Goal: Transaction & Acquisition: Purchase product/service

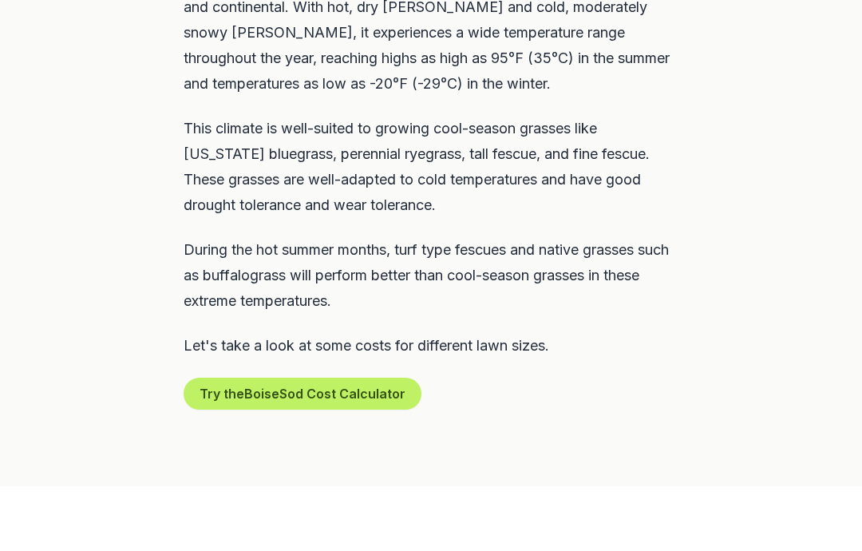
scroll to position [879, 0]
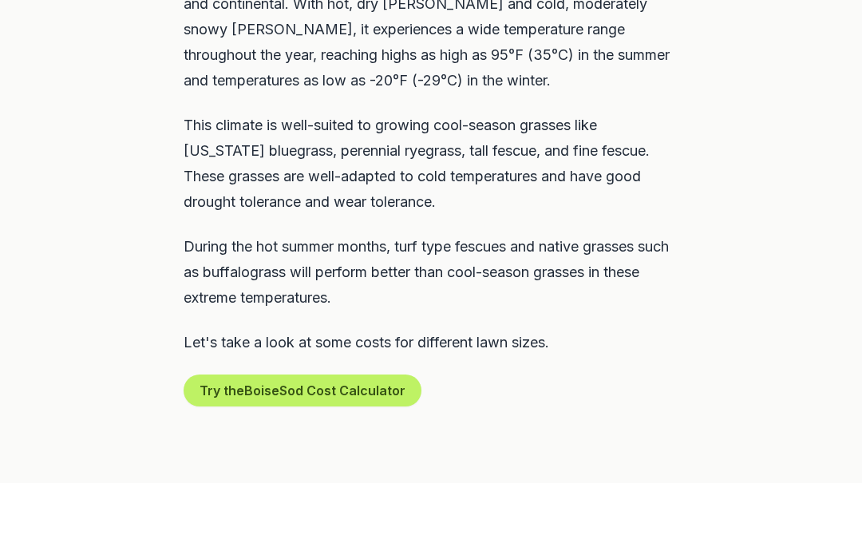
click at [386, 375] on button "Try the Boise Sod Cost Calculator" at bounding box center [303, 391] width 238 height 32
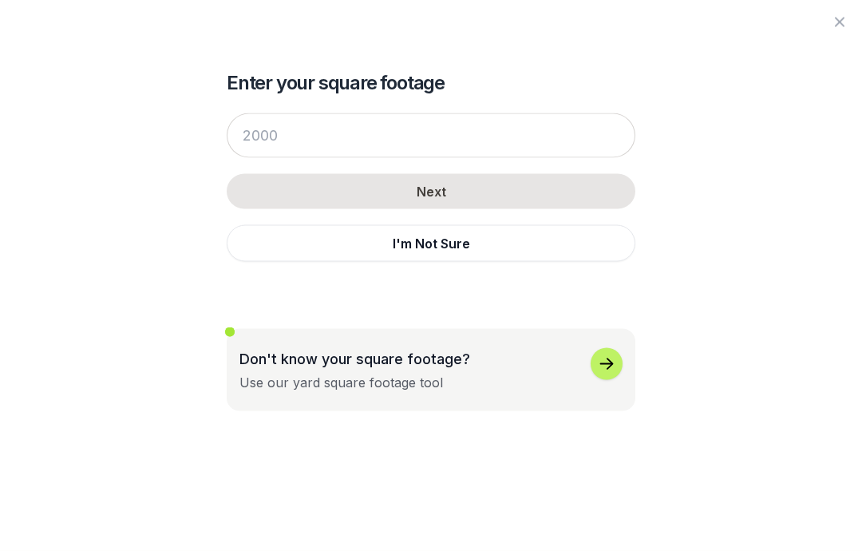
scroll to position [880, 0]
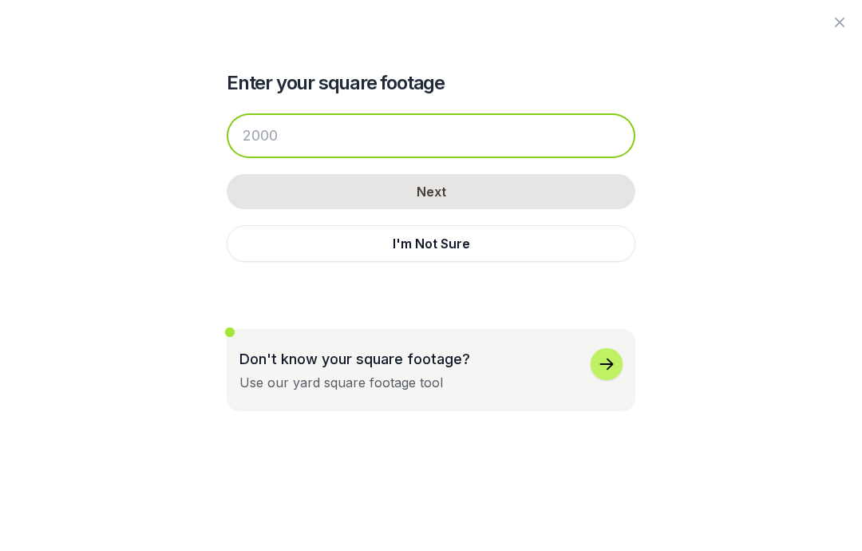
click at [374, 156] on input "number" at bounding box center [431, 135] width 409 height 45
click at [369, 143] on input "number" at bounding box center [431, 135] width 409 height 45
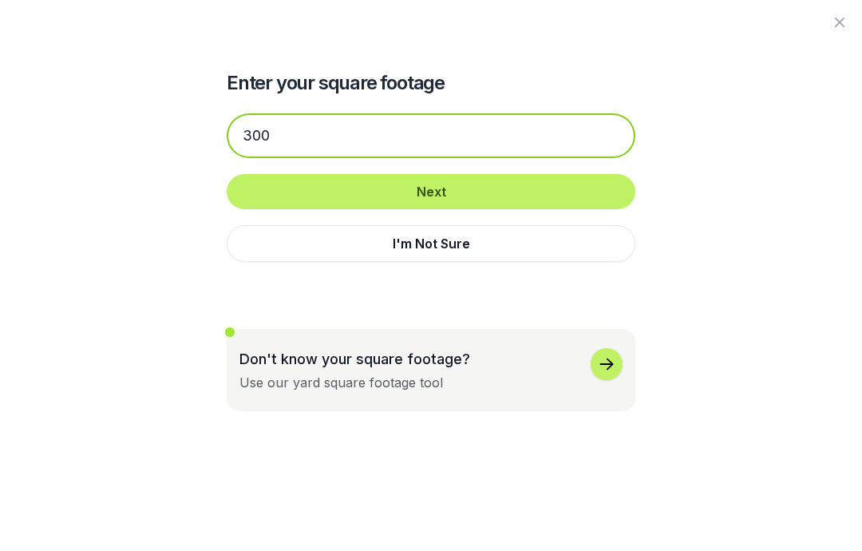
type input "300"
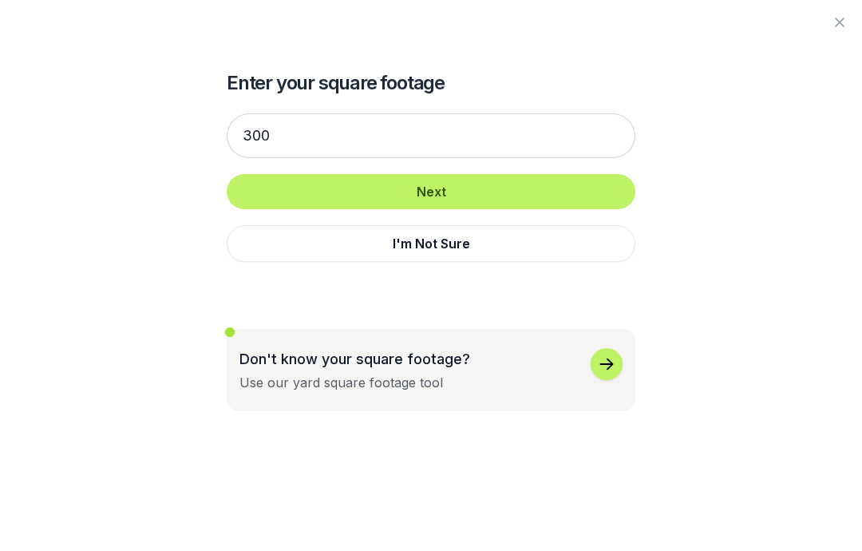
click at [503, 195] on button "Next" at bounding box center [431, 191] width 409 height 35
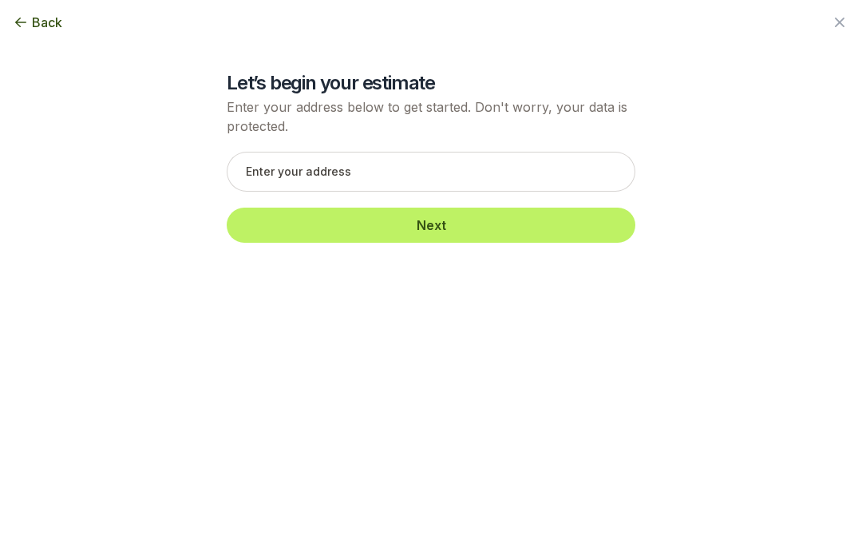
scroll to position [880, 0]
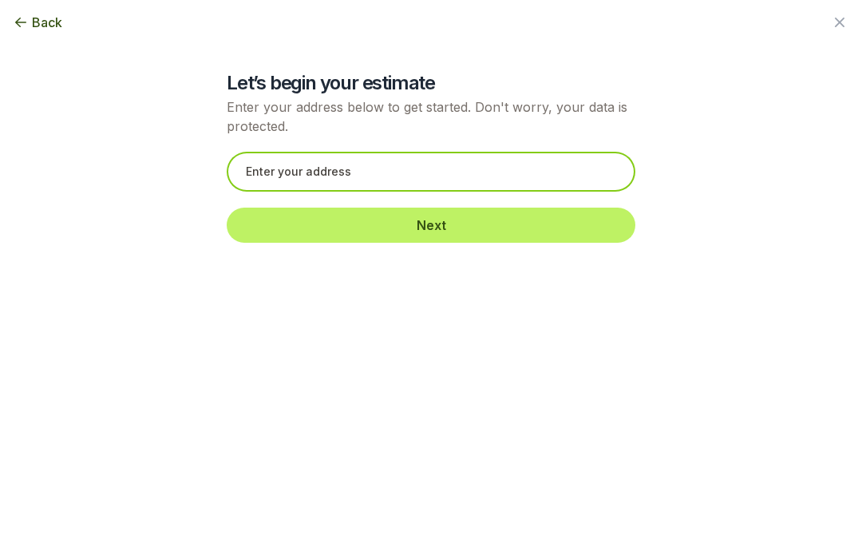
click at [434, 166] on input "text" at bounding box center [431, 172] width 409 height 40
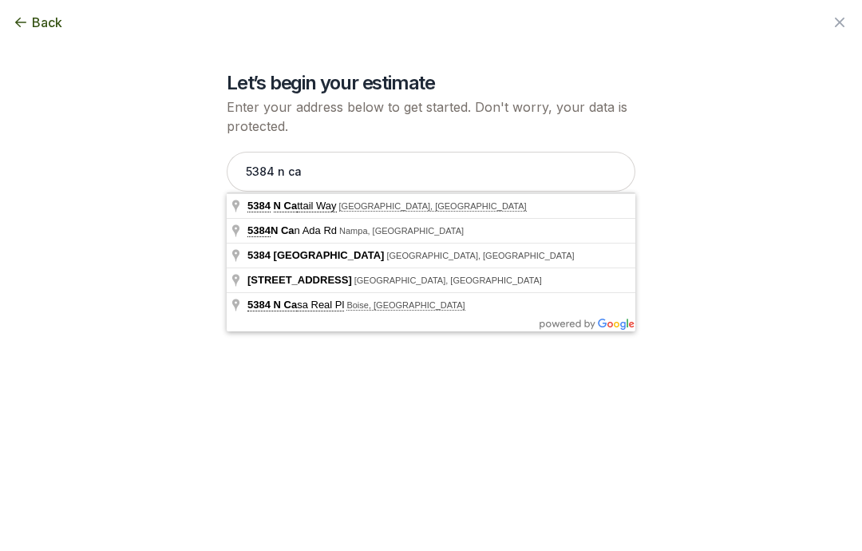
type input "[STREET_ADDRESS]"
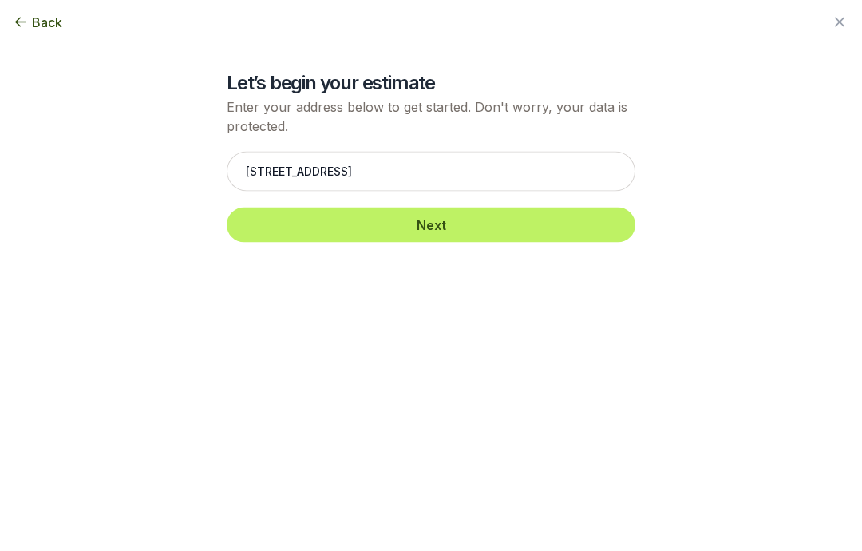
scroll to position [880, 0]
click at [484, 235] on button "Next" at bounding box center [431, 224] width 409 height 35
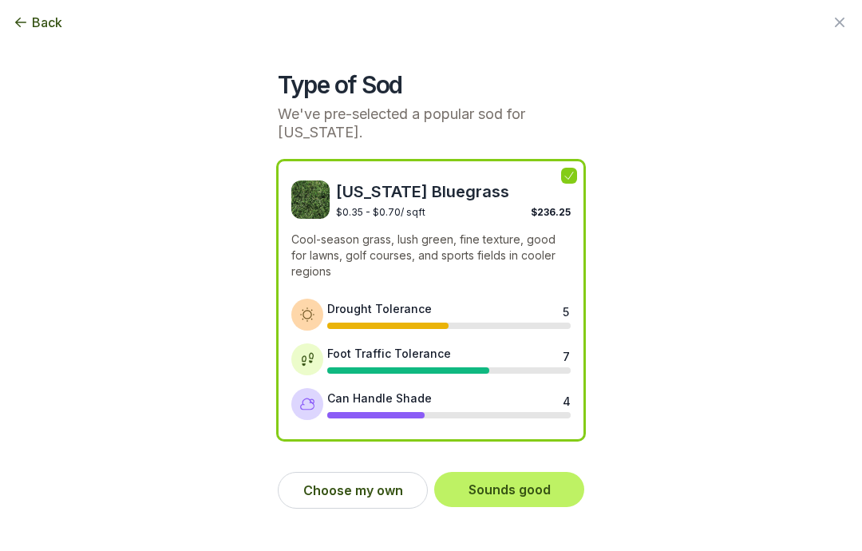
click at [543, 472] on button "Sounds good" at bounding box center [509, 489] width 150 height 35
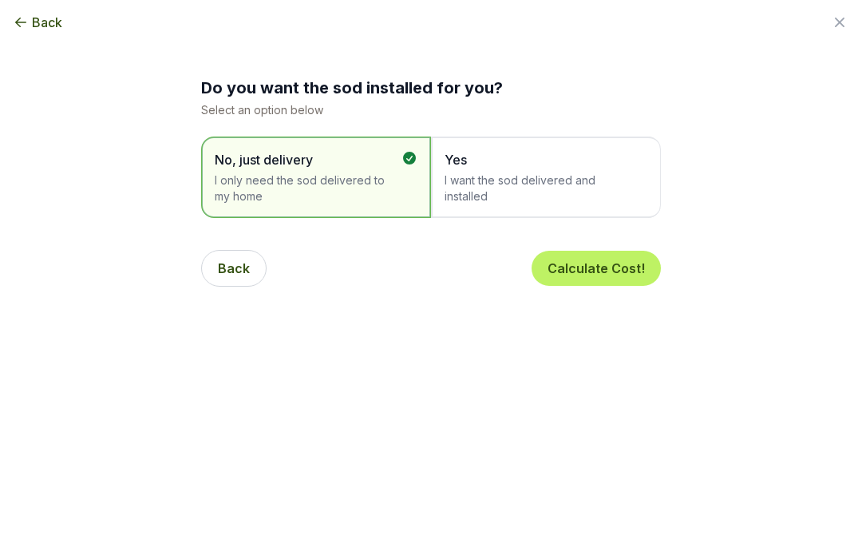
click at [247, 271] on button "Back" at bounding box center [233, 268] width 65 height 37
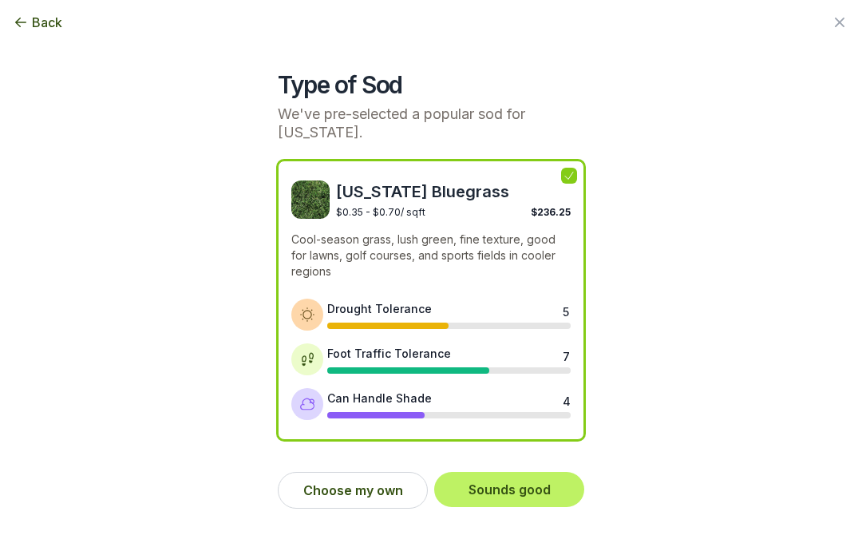
click at [404, 472] on button "Choose my own" at bounding box center [353, 490] width 150 height 37
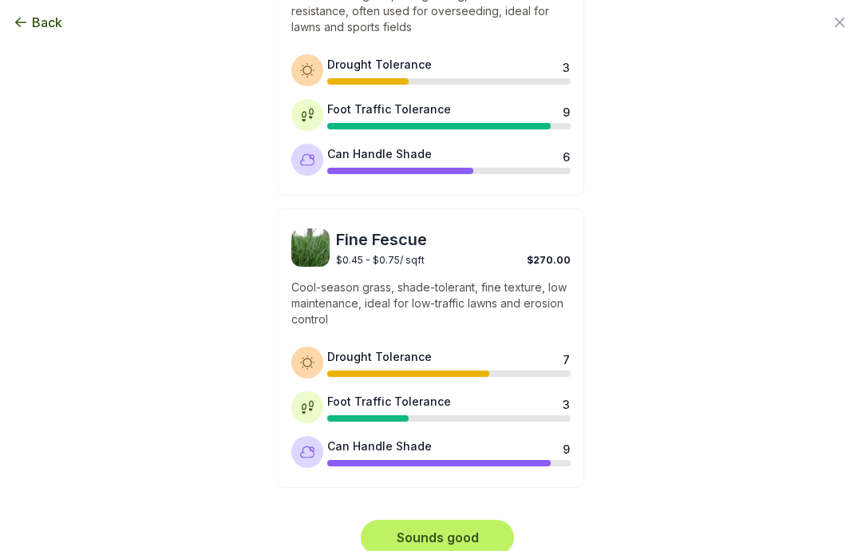
scroll to position [827, 0]
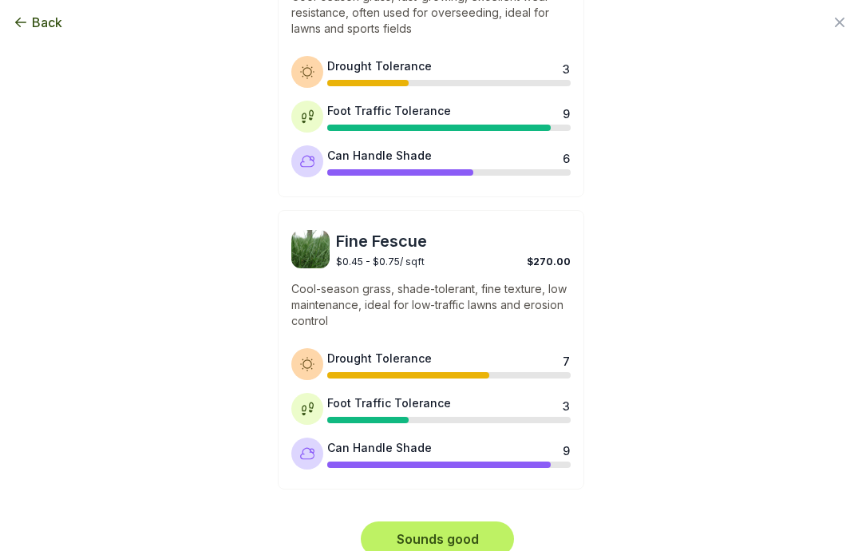
click at [479, 521] on button "Sounds good" at bounding box center [437, 538] width 153 height 35
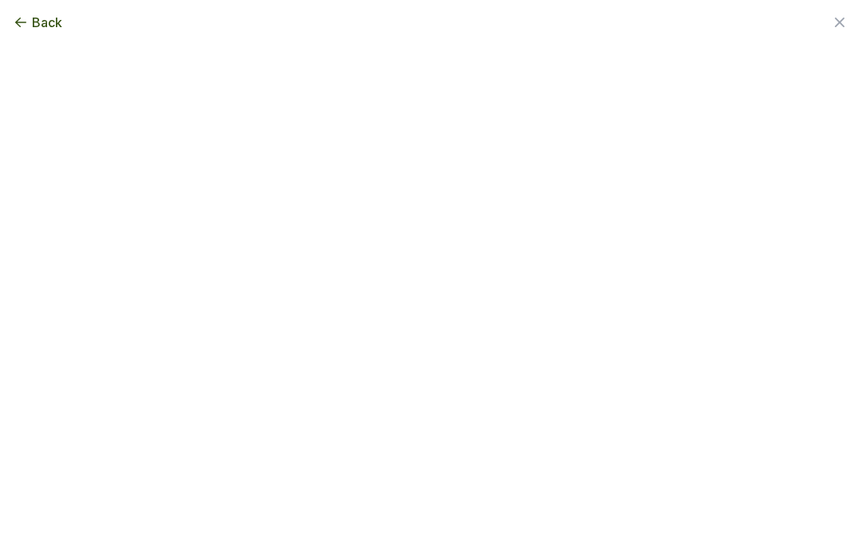
scroll to position [0, 0]
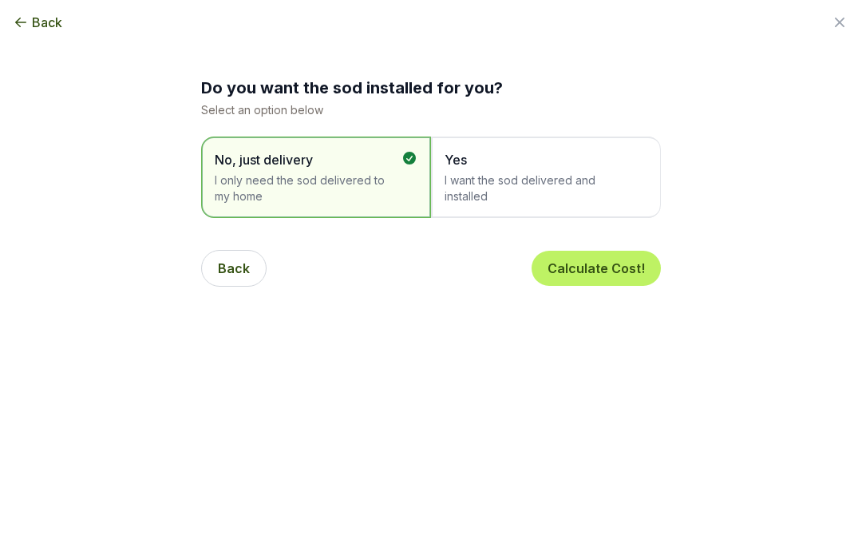
click at [592, 180] on span "I want the sod delivered and installed" at bounding box center [537, 188] width 187 height 32
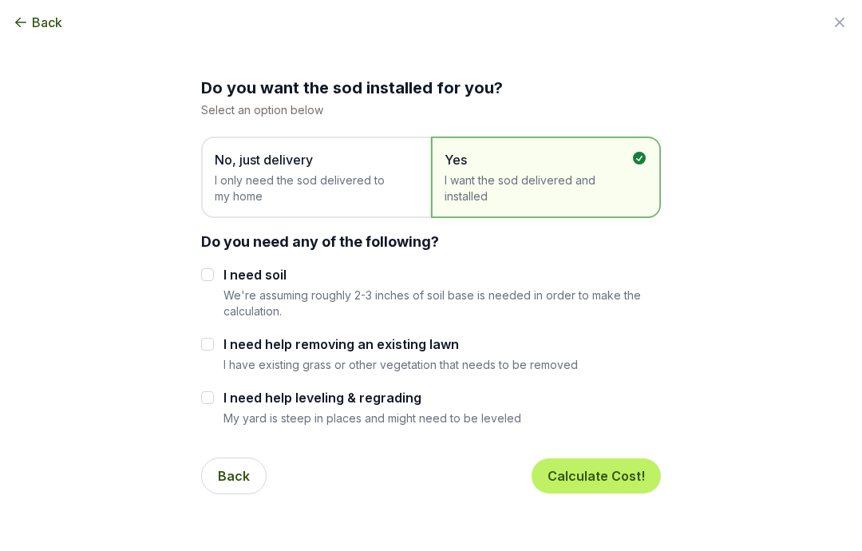
scroll to position [38, 0]
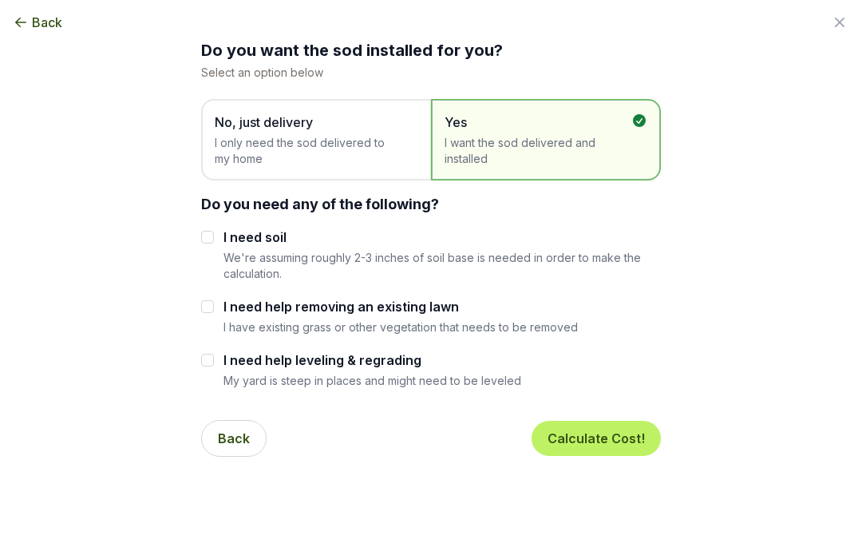
click at [197, 307] on div "Do you want the sod installed for you? Select an option below No, just delivery…" at bounding box center [431, 215] width 811 height 507
click at [204, 240] on input "I need soil" at bounding box center [207, 237] width 13 height 13
checkbox input "true"
click at [201, 307] on input "I need help removing an existing lawn" at bounding box center [207, 306] width 13 height 13
checkbox input "true"
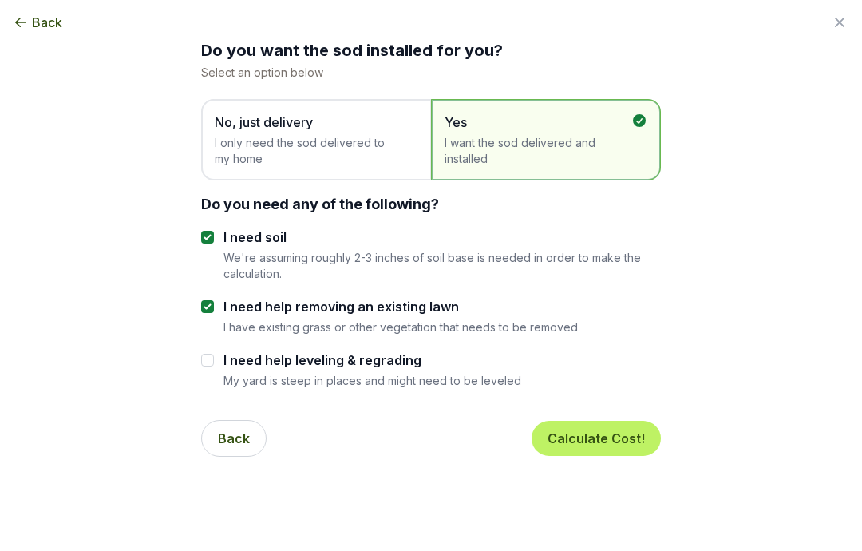
click at [202, 364] on input "I need help leveling & regrading" at bounding box center [207, 359] width 13 height 13
checkbox input "true"
click at [638, 440] on button "Calculate Cost!" at bounding box center [595, 438] width 129 height 35
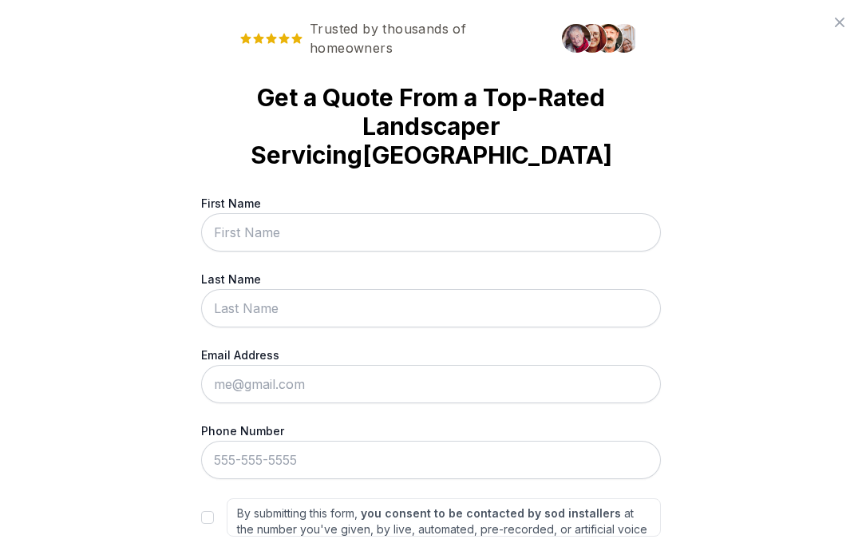
scroll to position [0, 0]
click at [588, 213] on input "First Name" at bounding box center [431, 232] width 460 height 38
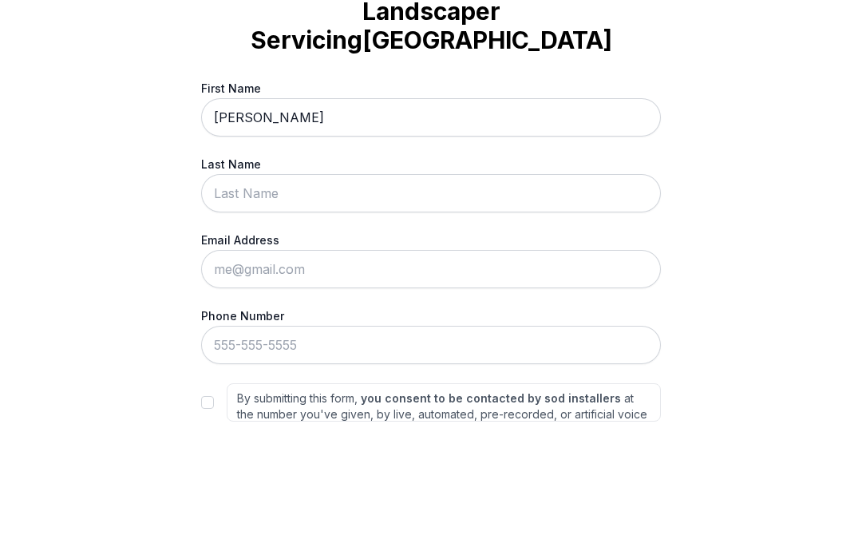
type input "[PERSON_NAME]"
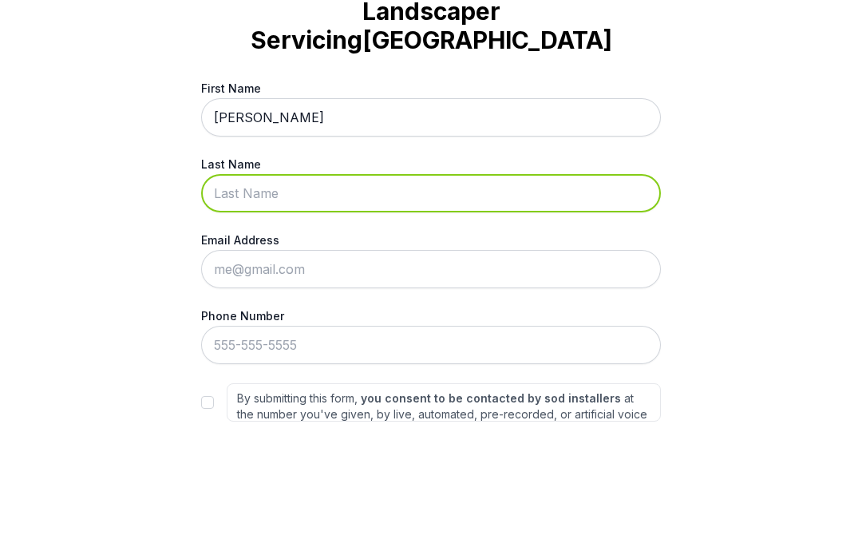
click at [434, 289] on input "Last Name" at bounding box center [431, 308] width 460 height 38
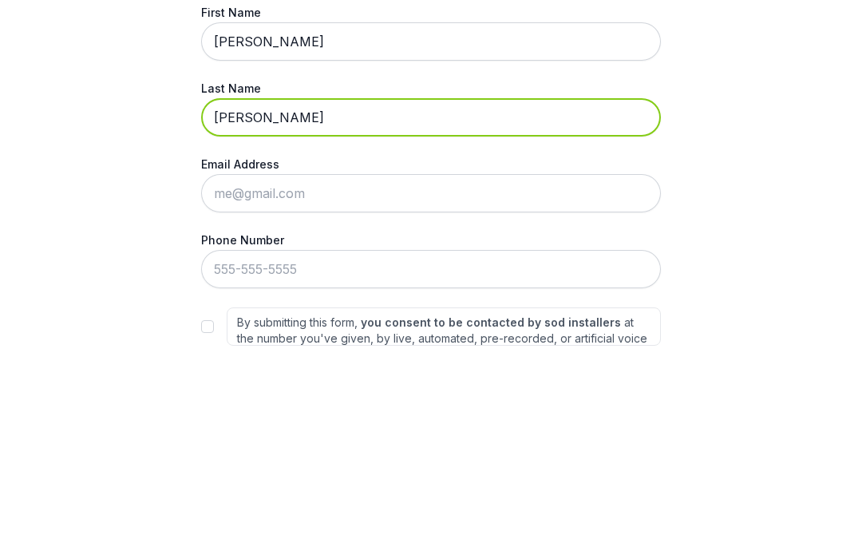
type input "[PERSON_NAME]"
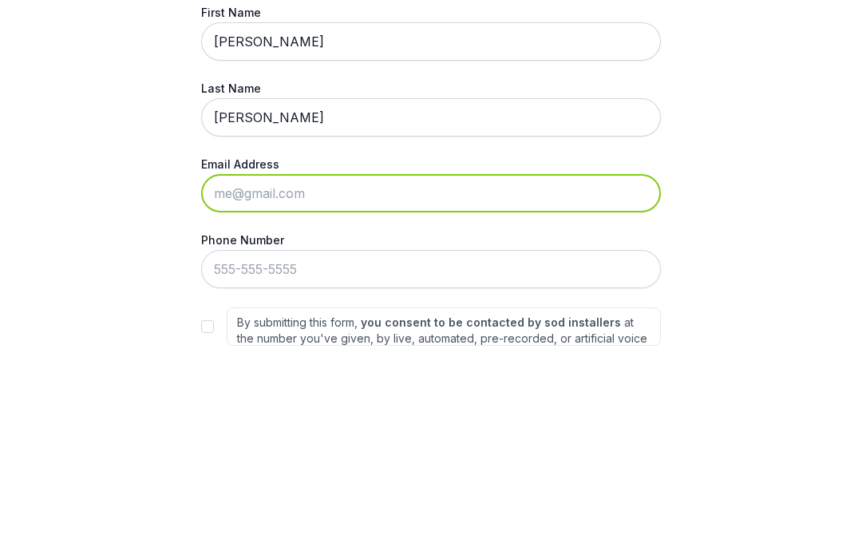
click at [503, 365] on input "Email Address" at bounding box center [431, 384] width 460 height 38
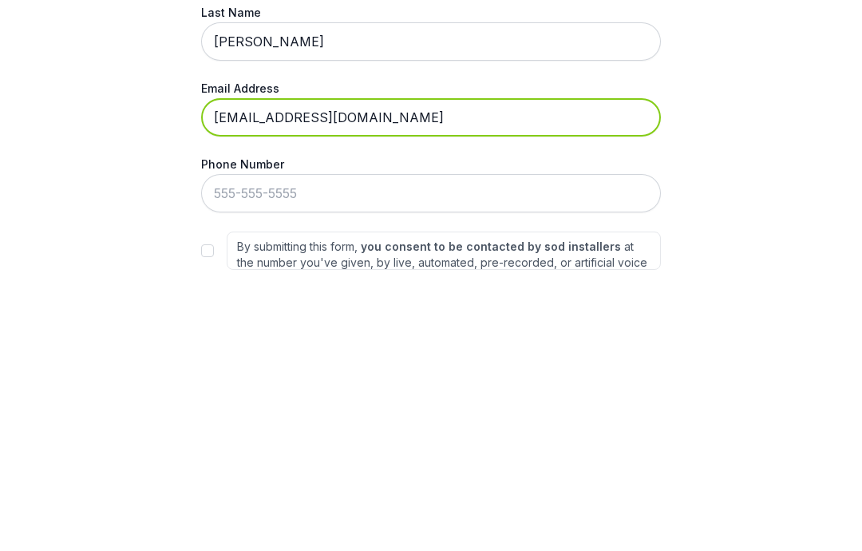
type input "[EMAIL_ADDRESS][DOMAIN_NAME]"
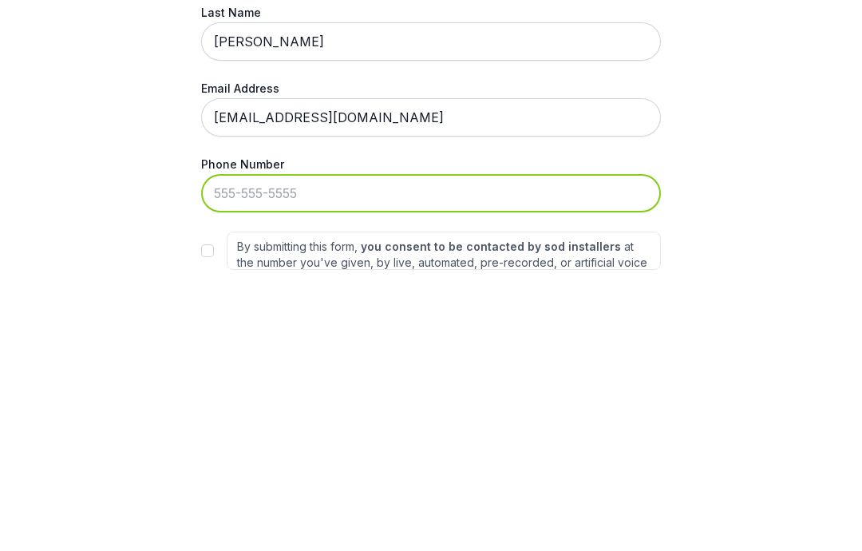
click at [363, 440] on input "Phone Number" at bounding box center [431, 459] width 460 height 38
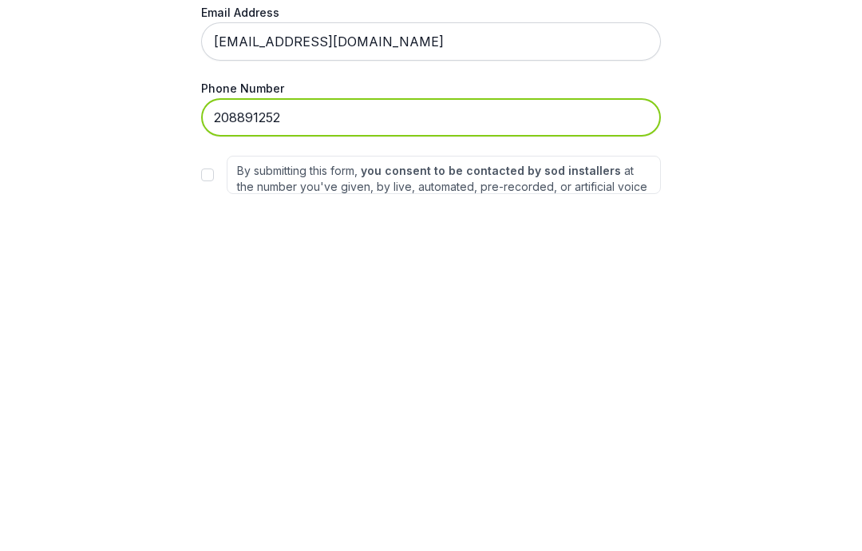
type input "[PHONE_NUMBER]"
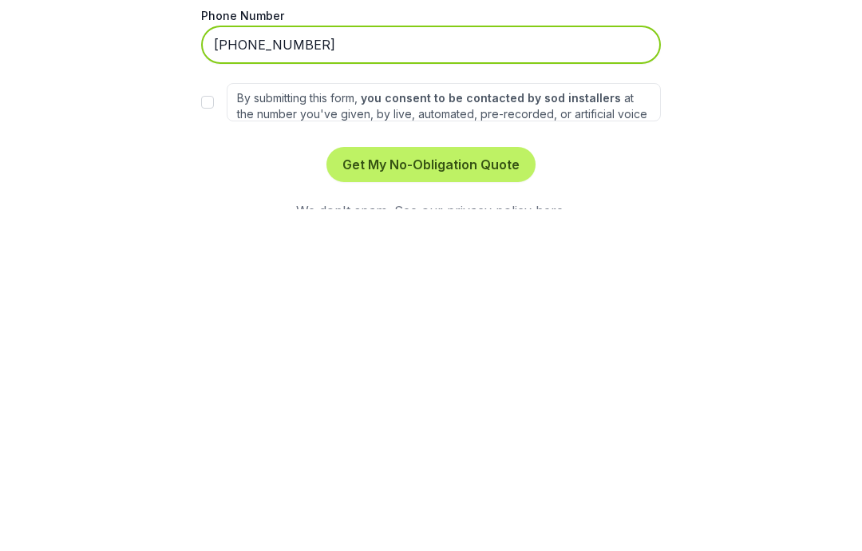
scroll to position [73, 0]
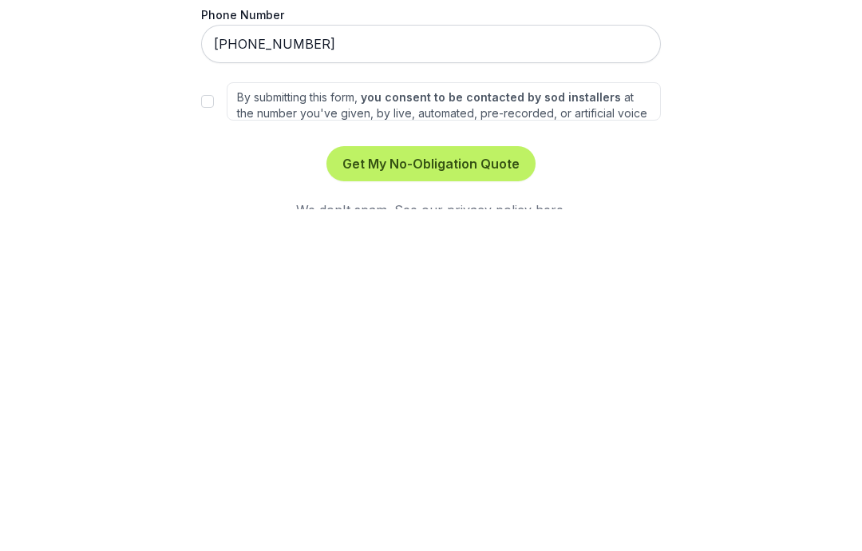
click at [208, 437] on input "By submitting this form, you consent to be contacted by sod installers at the n…" at bounding box center [207, 443] width 13 height 13
checkbox input "true"
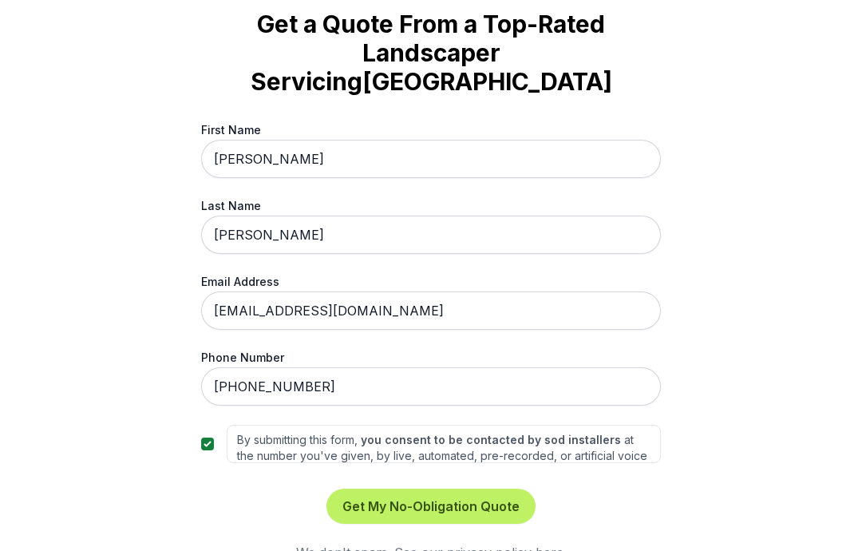
click at [486, 488] on button "Get My No-Obligation Quote" at bounding box center [430, 505] width 209 height 35
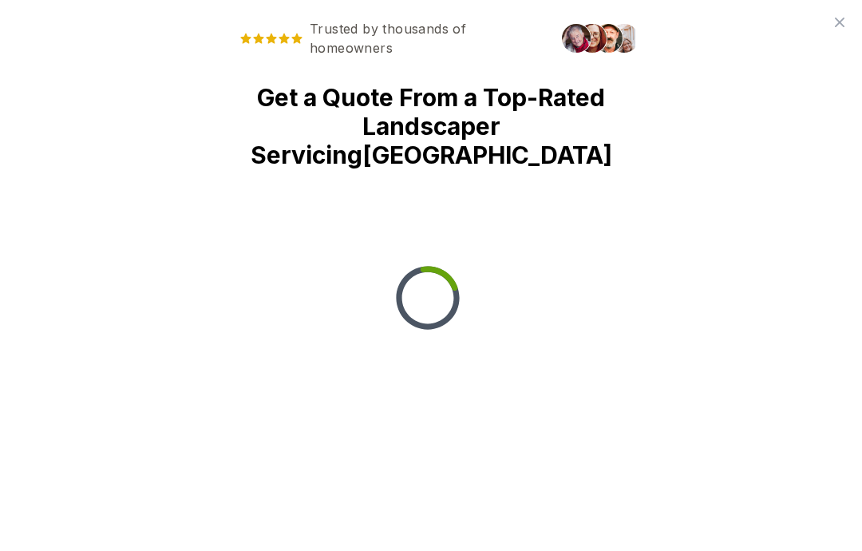
scroll to position [0, 0]
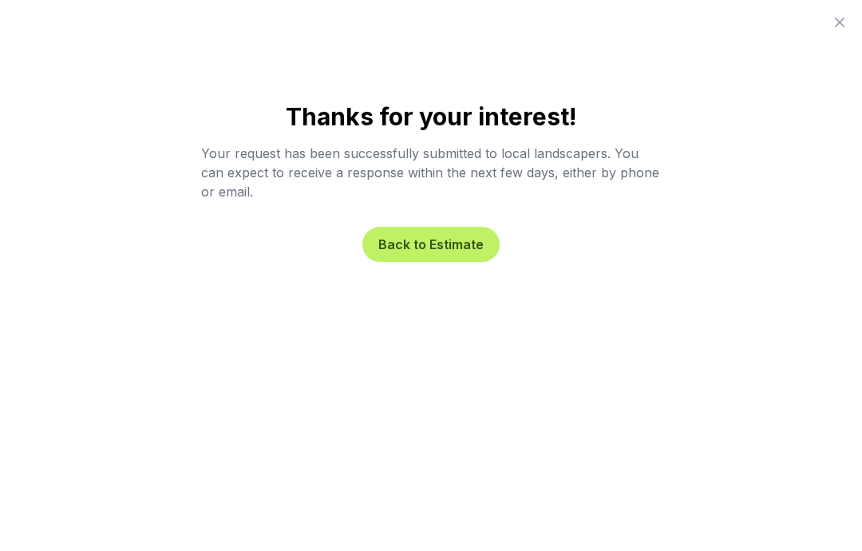
click at [464, 247] on button "Back to Estimate" at bounding box center [430, 244] width 137 height 35
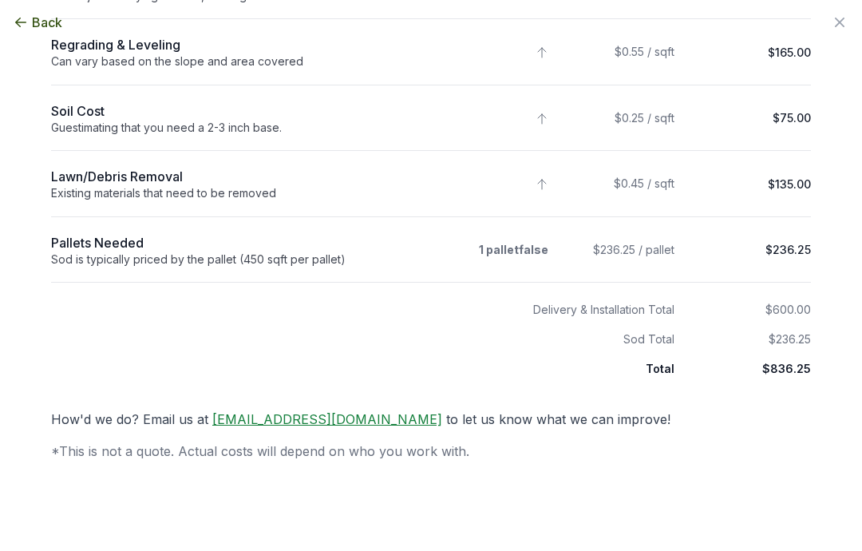
scroll to position [387, 0]
